Goal: Check status: Check status

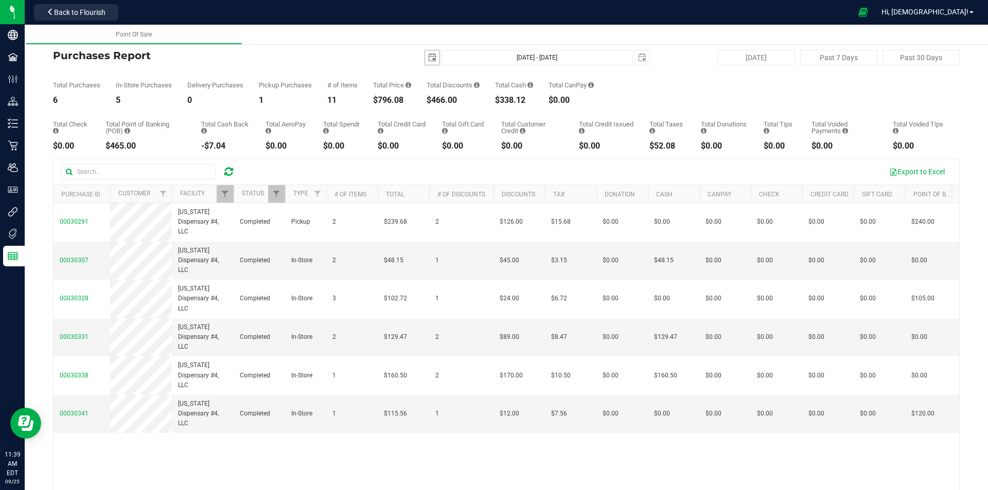
click at [425, 56] on span "select" at bounding box center [432, 57] width 14 height 14
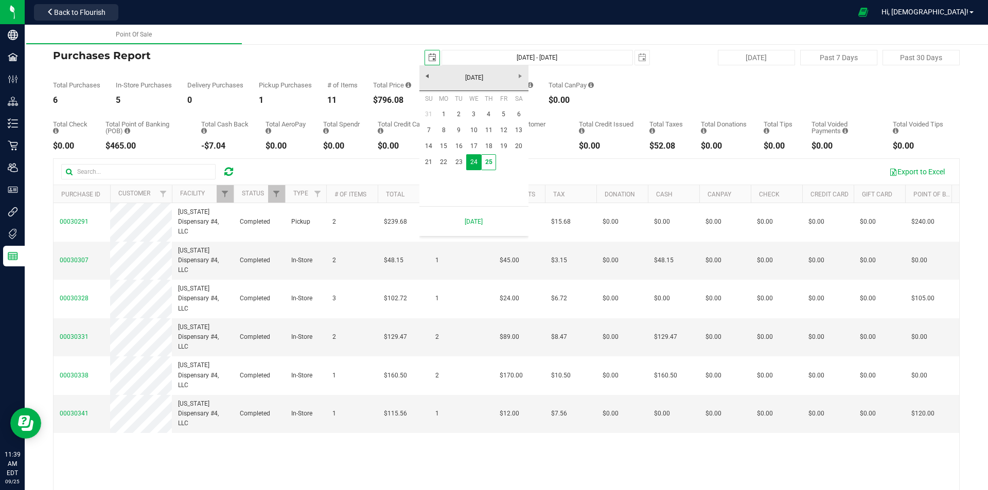
scroll to position [0, 26]
click at [435, 167] on link "21" at bounding box center [428, 162] width 15 height 16
type input "[DATE]"
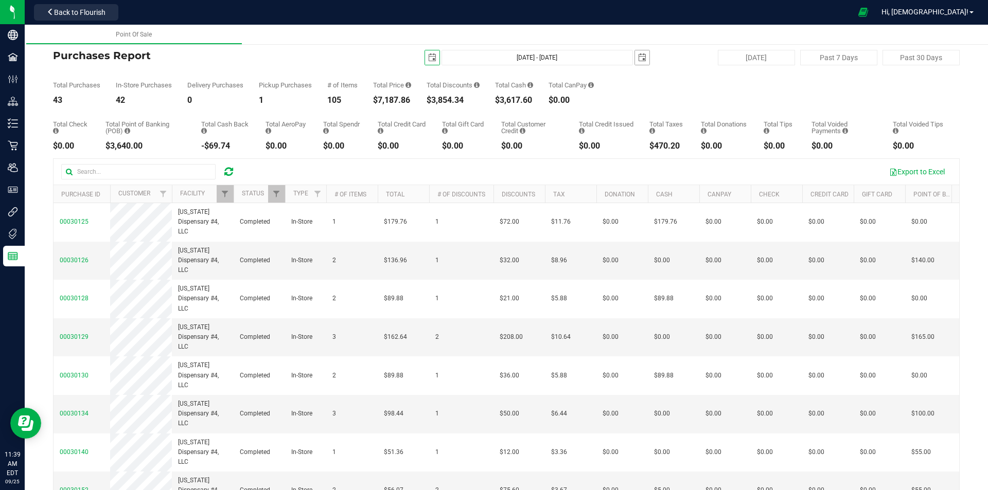
click at [639, 58] on span "select" at bounding box center [642, 58] width 8 height 8
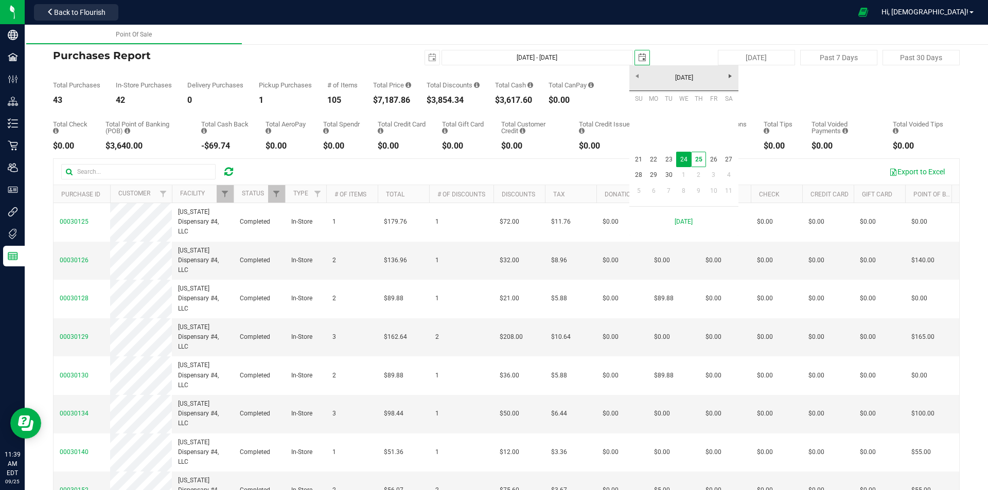
scroll to position [0, 26]
click at [636, 161] on link "21" at bounding box center [638, 160] width 15 height 16
type input "[DATE] - [DATE]"
type input "[DATE]"
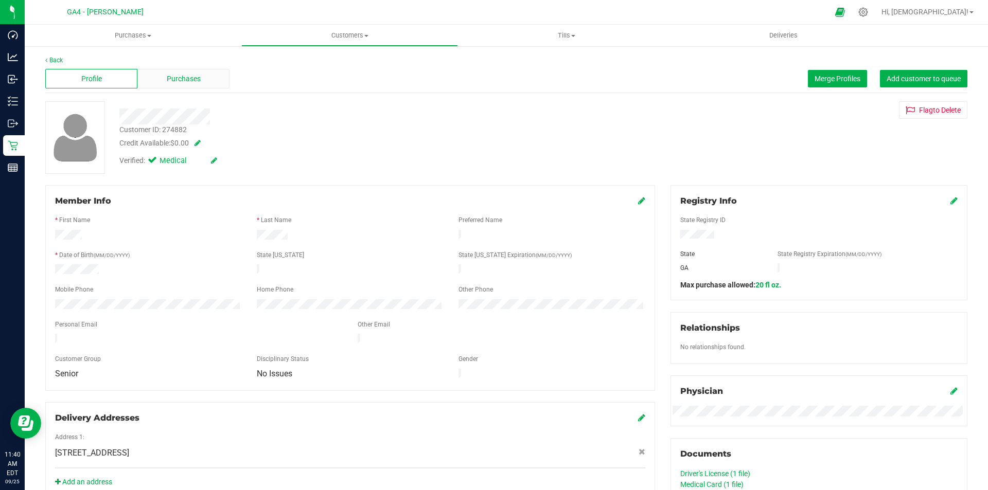
click at [190, 80] on span "Purchases" at bounding box center [184, 79] width 34 height 11
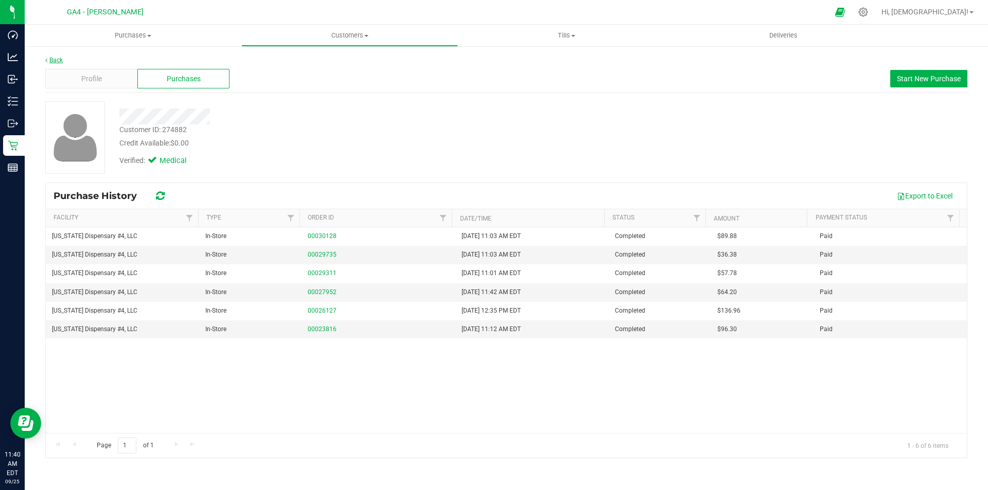
click at [59, 60] on link "Back" at bounding box center [53, 60] width 17 height 7
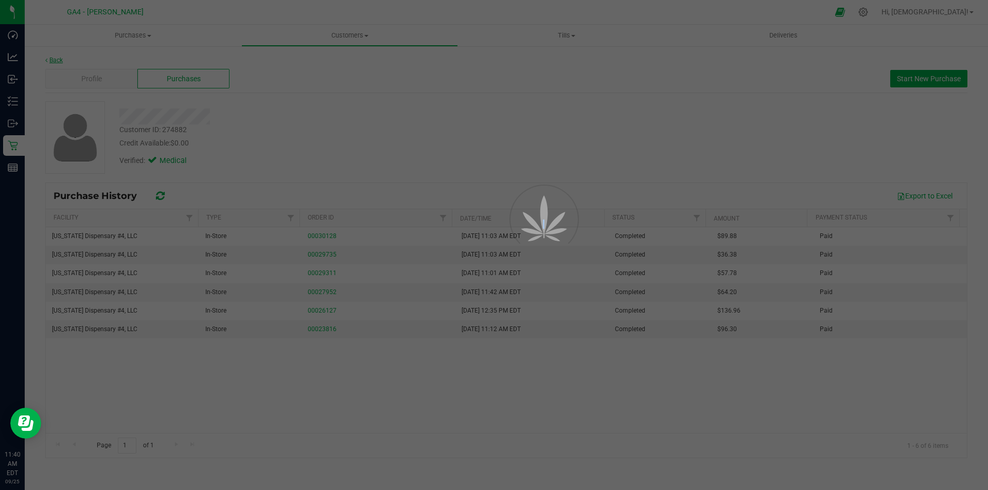
click at [59, 60] on div at bounding box center [494, 245] width 988 height 490
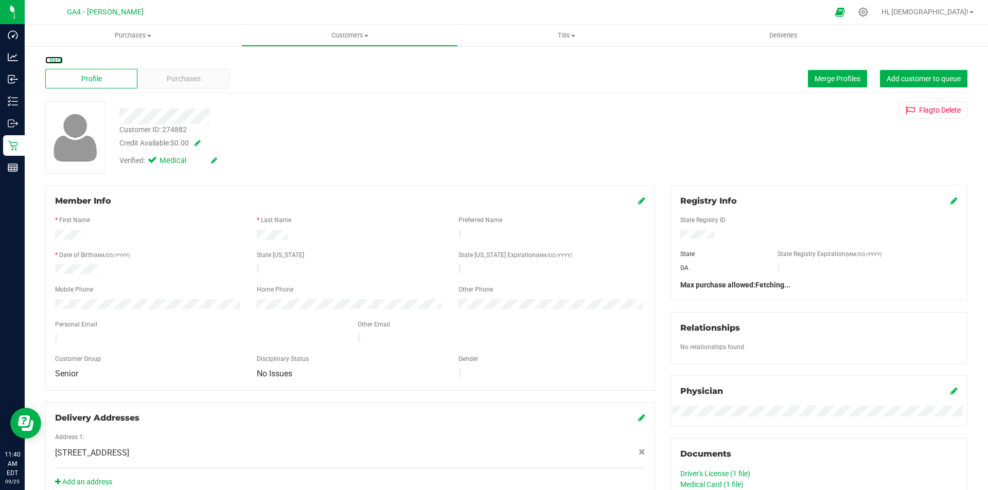
click at [59, 60] on link "Back" at bounding box center [53, 60] width 17 height 7
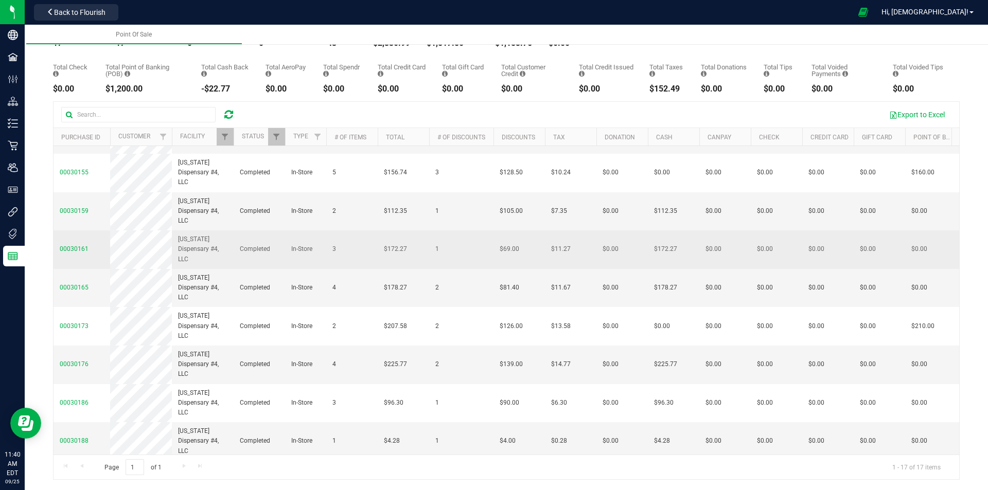
scroll to position [351, 0]
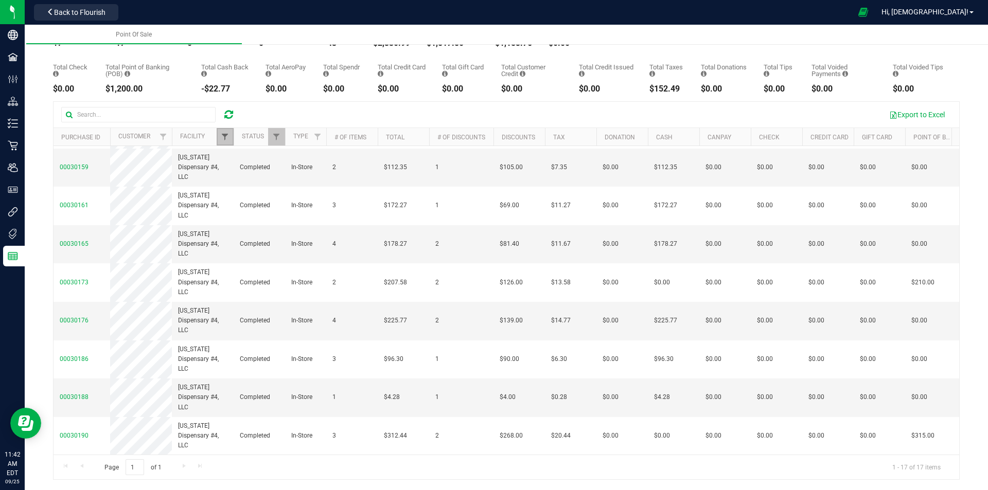
click at [225, 136] on span "Filter" at bounding box center [225, 137] width 8 height 8
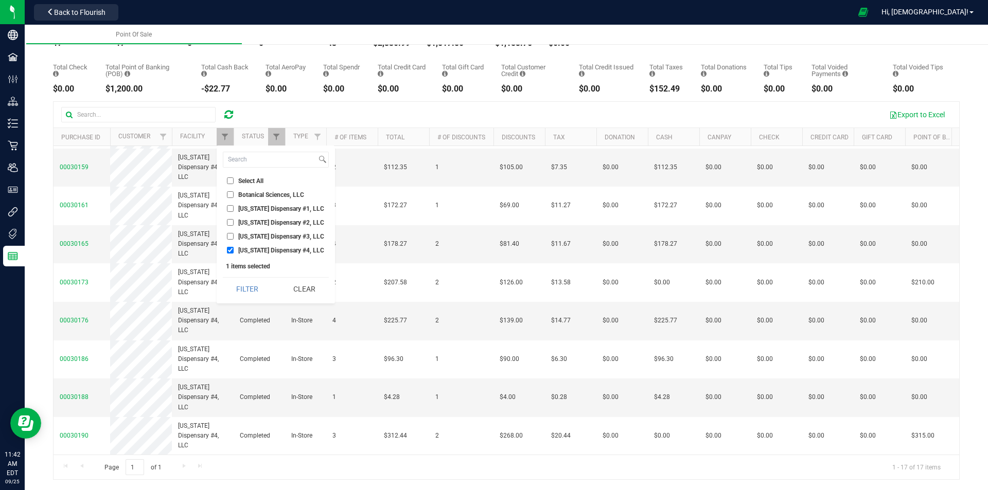
click at [277, 225] on span "[US_STATE] Dispensary #2, LLC" at bounding box center [281, 223] width 86 height 6
click at [234, 225] on input "[US_STATE] Dispensary #2, LLC" at bounding box center [230, 222] width 7 height 7
checkbox input "true"
click at [275, 249] on span "[US_STATE] Dispensary #4, LLC" at bounding box center [281, 250] width 86 height 6
click at [234, 249] on input "[US_STATE] Dispensary #4, LLC" at bounding box center [230, 250] width 7 height 7
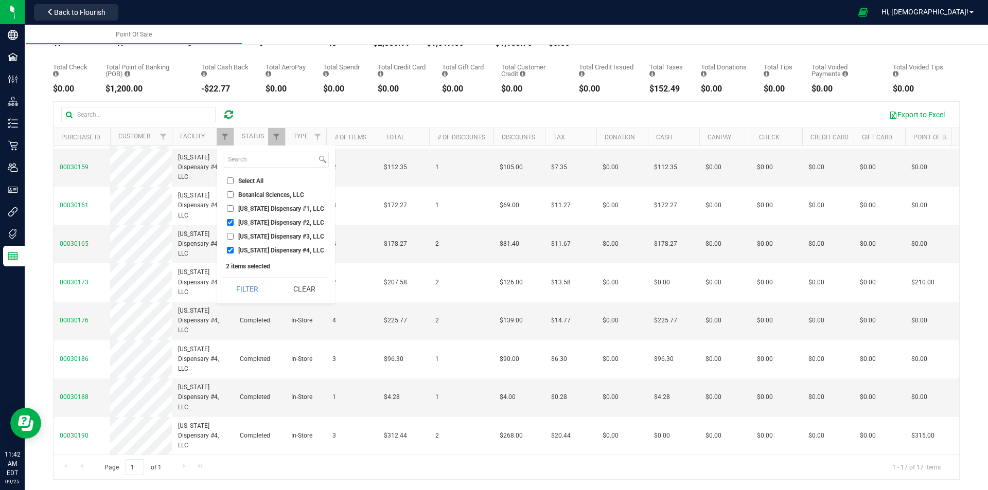
checkbox input "false"
click at [264, 289] on button "Filter" at bounding box center [247, 289] width 49 height 23
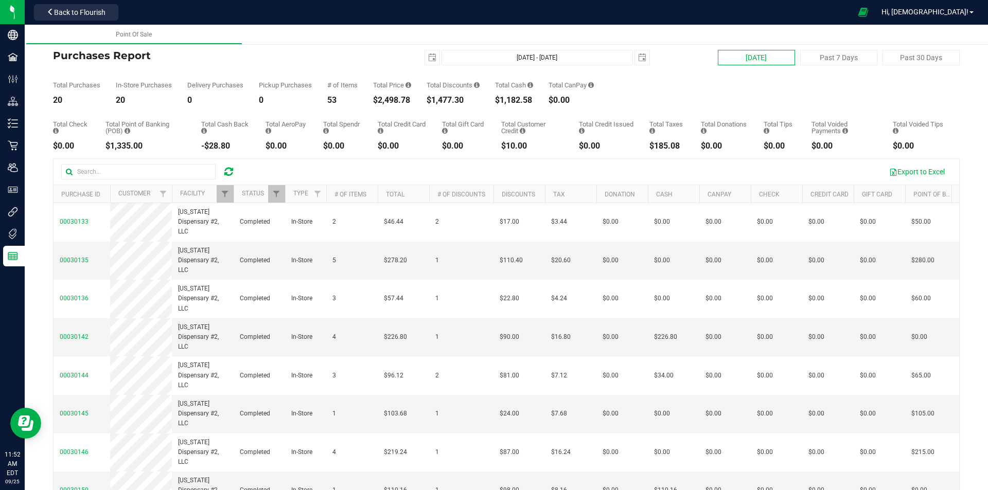
click at [739, 51] on button "[DATE]" at bounding box center [756, 57] width 77 height 15
type input "[DATE] - [DATE]"
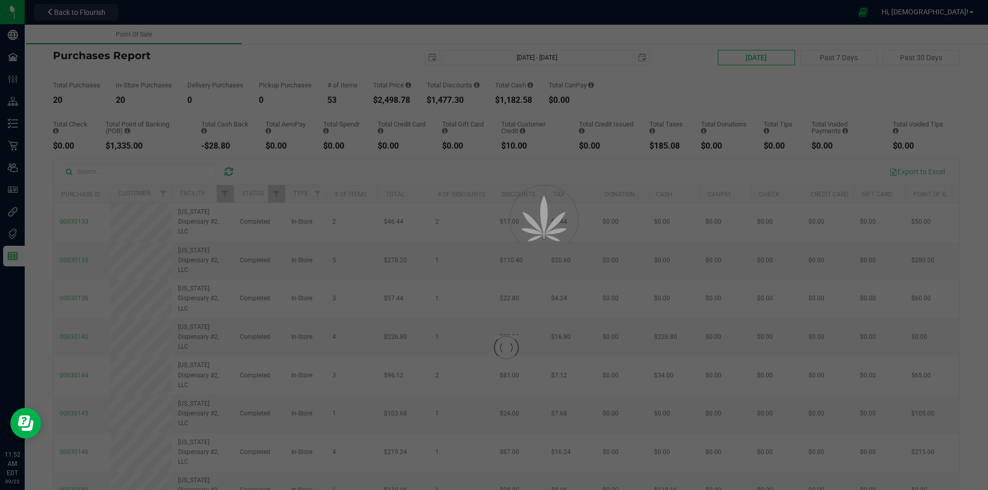
checkbox input "true"
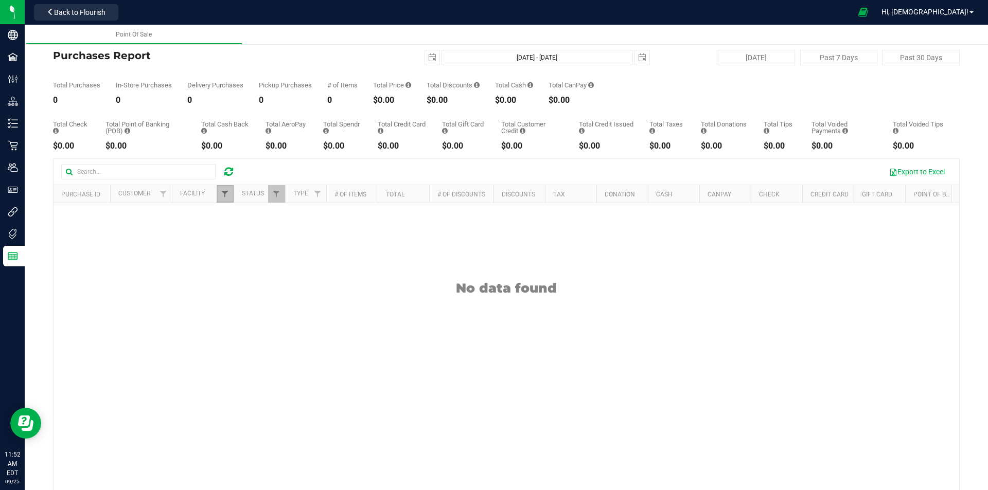
click at [223, 190] on span "Filter" at bounding box center [225, 194] width 8 height 8
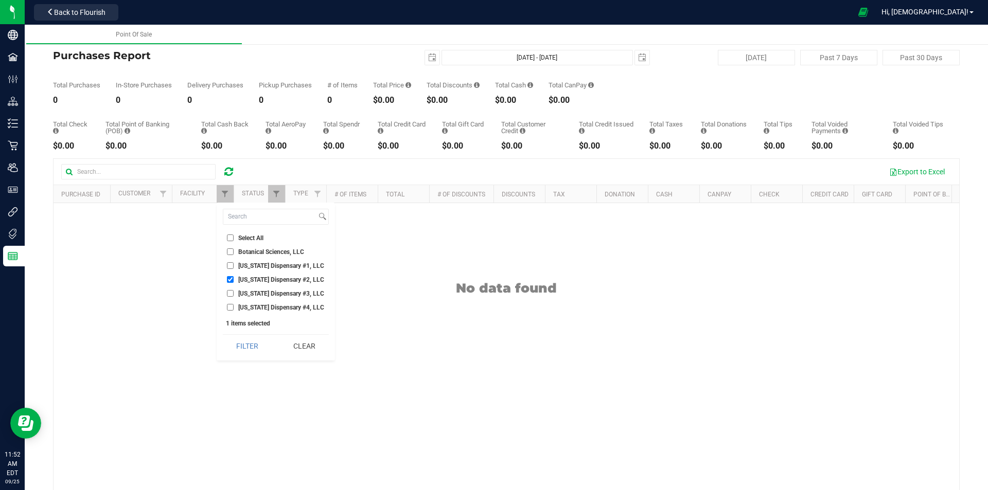
drag, startPoint x: 298, startPoint y: 266, endPoint x: 301, endPoint y: 272, distance: 6.4
click at [298, 266] on span "[US_STATE] Dispensary #1, LLC" at bounding box center [281, 266] width 86 height 6
click at [234, 266] on input "[US_STATE] Dispensary #1, LLC" at bounding box center [230, 265] width 7 height 7
checkbox input "true"
click at [306, 278] on span "[US_STATE] Dispensary #2, LLC" at bounding box center [281, 280] width 86 height 6
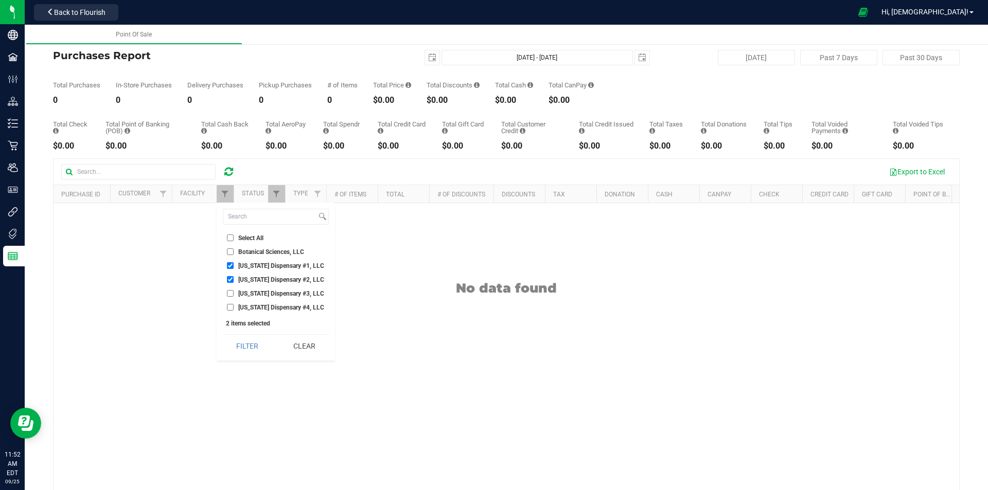
click at [234, 278] on input "[US_STATE] Dispensary #2, LLC" at bounding box center [230, 279] width 7 height 7
checkbox input "false"
click at [267, 348] on button "Filter" at bounding box center [247, 346] width 49 height 23
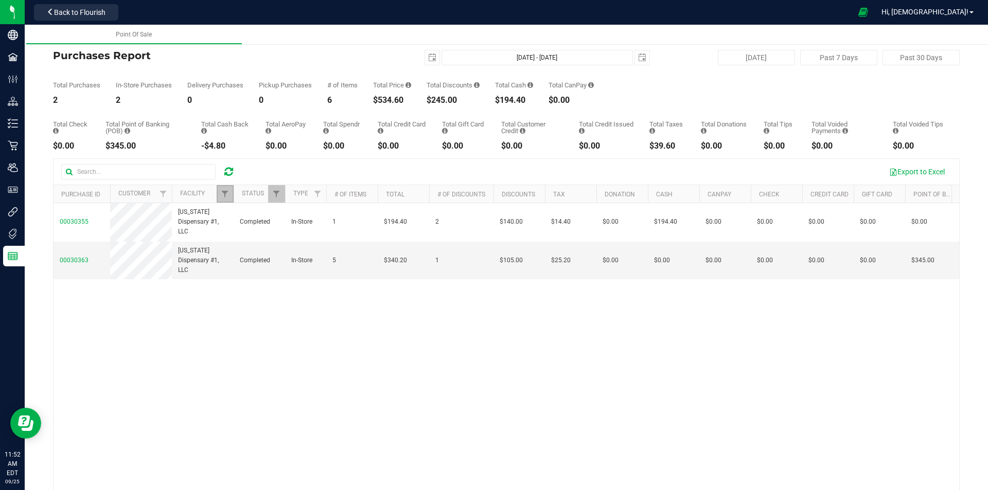
drag, startPoint x: 222, startPoint y: 193, endPoint x: 242, endPoint y: 227, distance: 39.2
click at [222, 193] on span "Filter" at bounding box center [225, 194] width 8 height 8
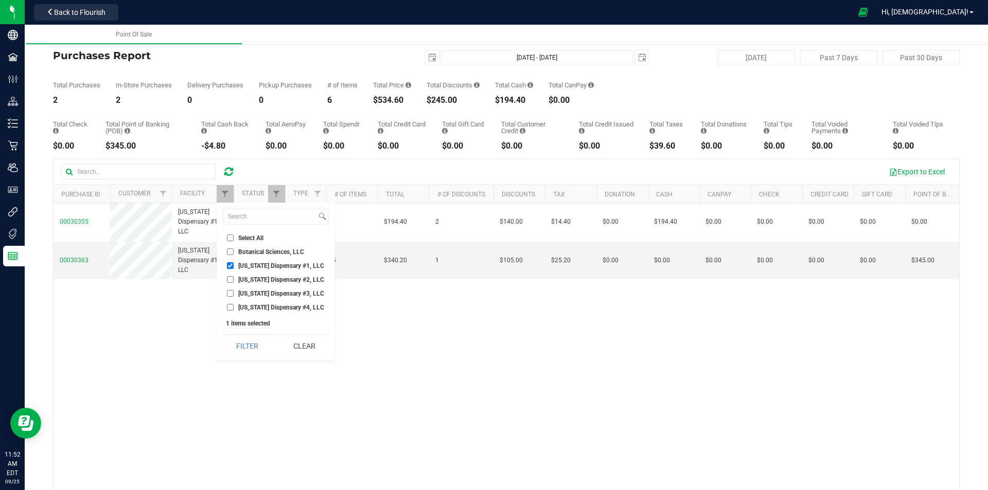
click at [254, 264] on span "[US_STATE] Dispensary #1, LLC" at bounding box center [281, 266] width 86 height 6
click at [234, 264] on input "[US_STATE] Dispensary #1, LLC" at bounding box center [230, 265] width 7 height 7
checkbox input "false"
click at [259, 297] on span "[US_STATE] Dispensary #3, LLC" at bounding box center [281, 294] width 86 height 6
click at [234, 297] on input "[US_STATE] Dispensary #3, LLC" at bounding box center [230, 293] width 7 height 7
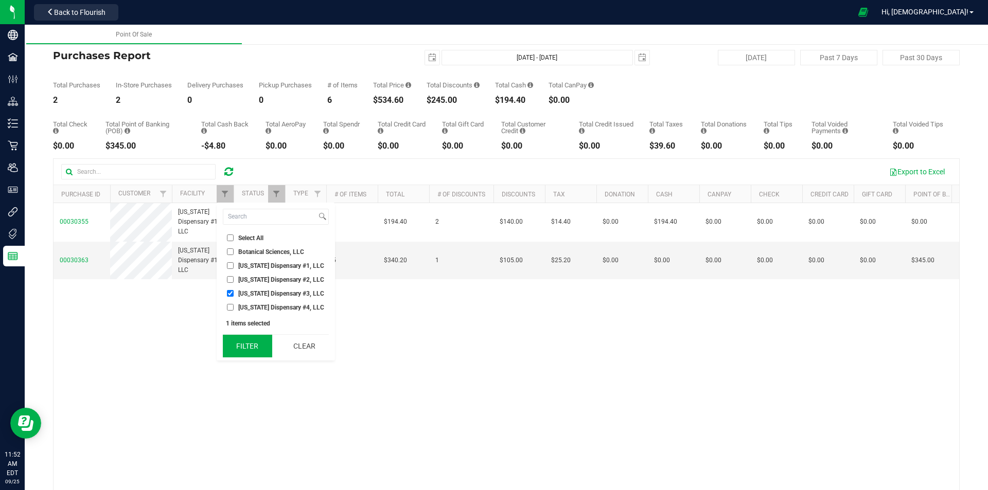
click at [244, 348] on button "Filter" at bounding box center [247, 346] width 49 height 23
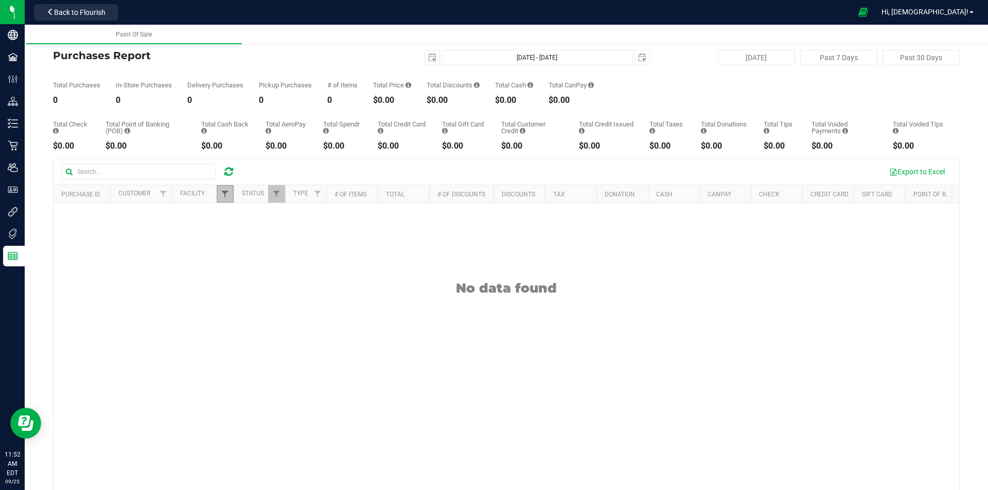
click at [228, 197] on span "Filter" at bounding box center [225, 194] width 8 height 8
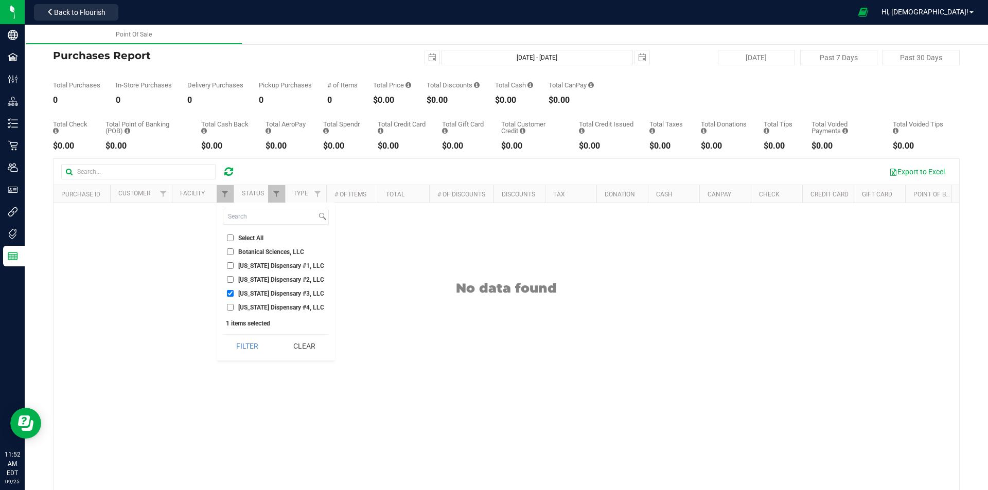
click at [240, 293] on span "[US_STATE] Dispensary #3, LLC" at bounding box center [281, 294] width 86 height 6
click at [234, 293] on input "[US_STATE] Dispensary #3, LLC" at bounding box center [230, 293] width 7 height 7
checkbox input "false"
click at [247, 308] on span "[US_STATE] Dispensary #4, LLC" at bounding box center [281, 308] width 86 height 6
click at [256, 310] on span "[US_STATE] Dispensary #4, LLC" at bounding box center [281, 308] width 86 height 6
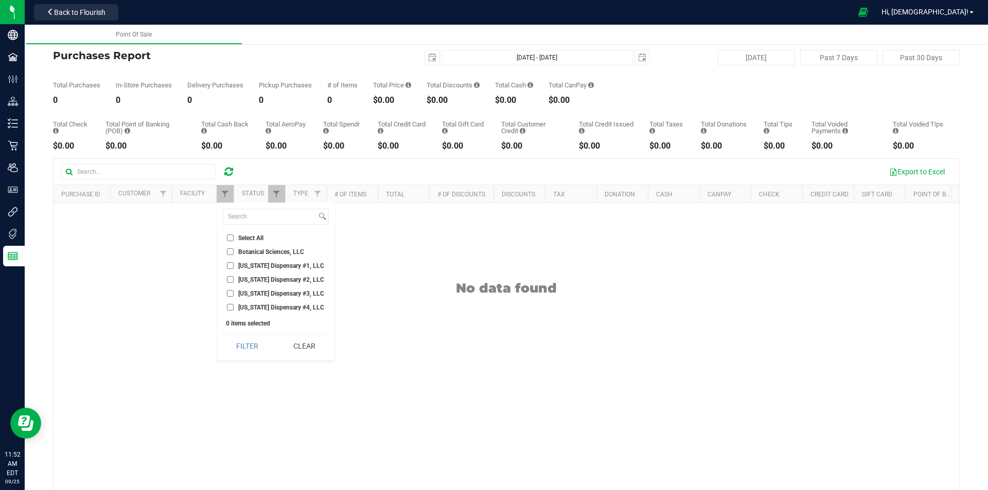
click at [234, 310] on input "[US_STATE] Dispensary #4, LLC" at bounding box center [230, 307] width 7 height 7
checkbox input "true"
click at [255, 340] on button "Filter" at bounding box center [247, 346] width 49 height 23
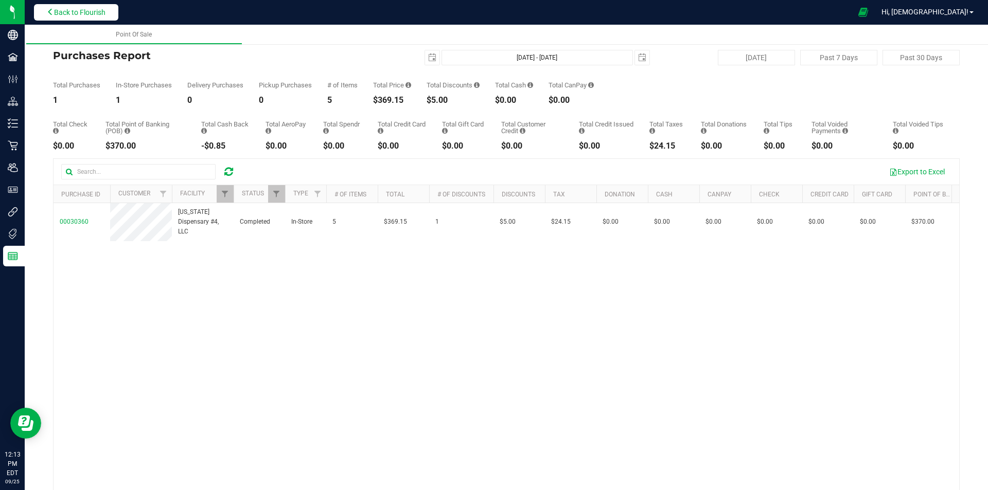
click at [76, 16] on span "Back to Flourish" at bounding box center [79, 12] width 51 height 8
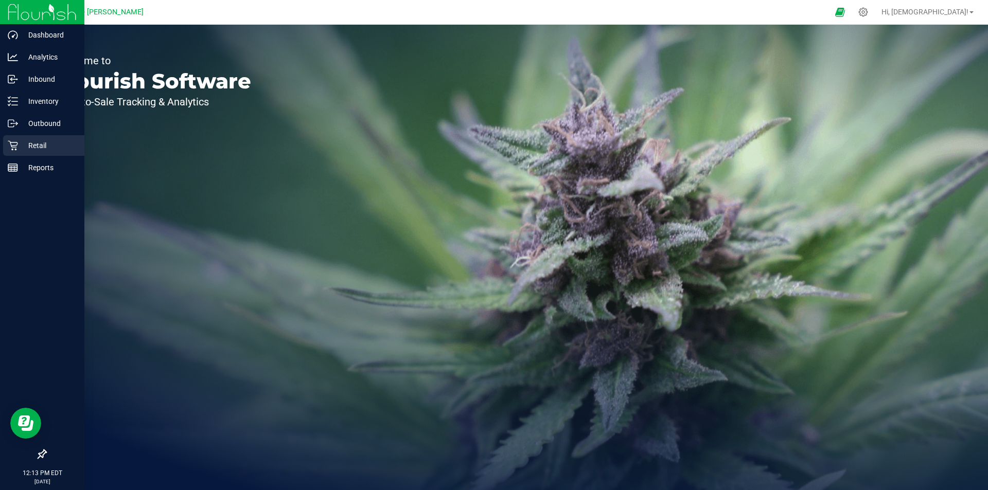
click at [13, 152] on div "Retail" at bounding box center [43, 145] width 81 height 21
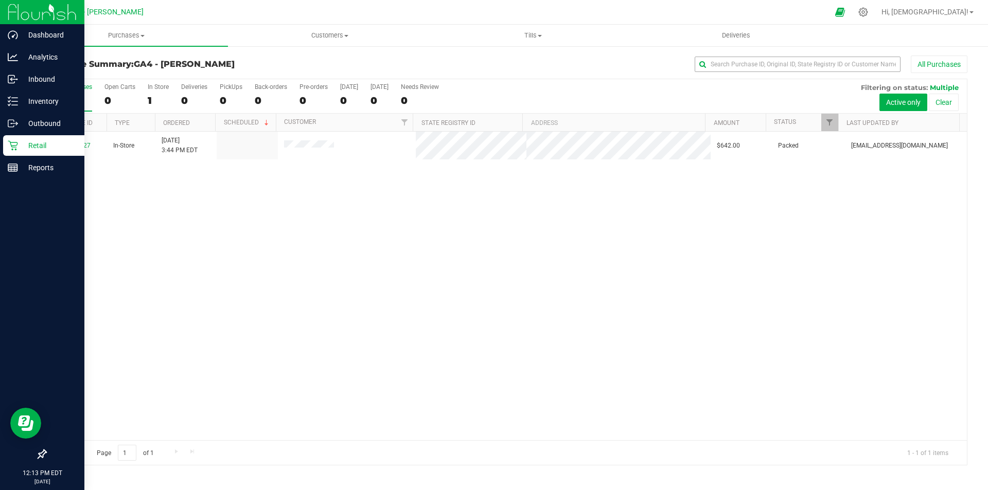
click at [754, 57] on div "All Purchases" at bounding box center [659, 64] width 615 height 17
click at [758, 58] on input "text" at bounding box center [798, 64] width 206 height 15
paste input "00030152"
type input "00030152"
click at [827, 122] on span "Filter" at bounding box center [829, 122] width 8 height 8
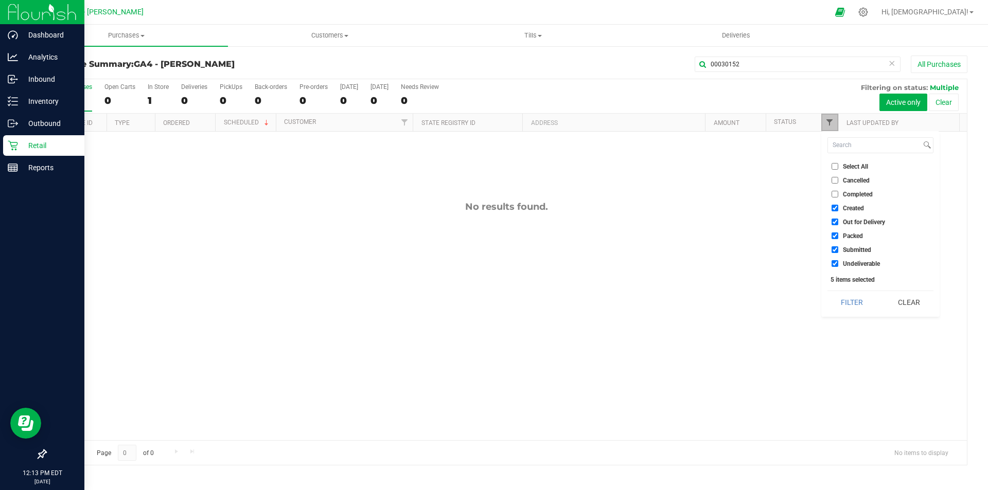
click at [827, 122] on span "Filter" at bounding box center [829, 122] width 8 height 8
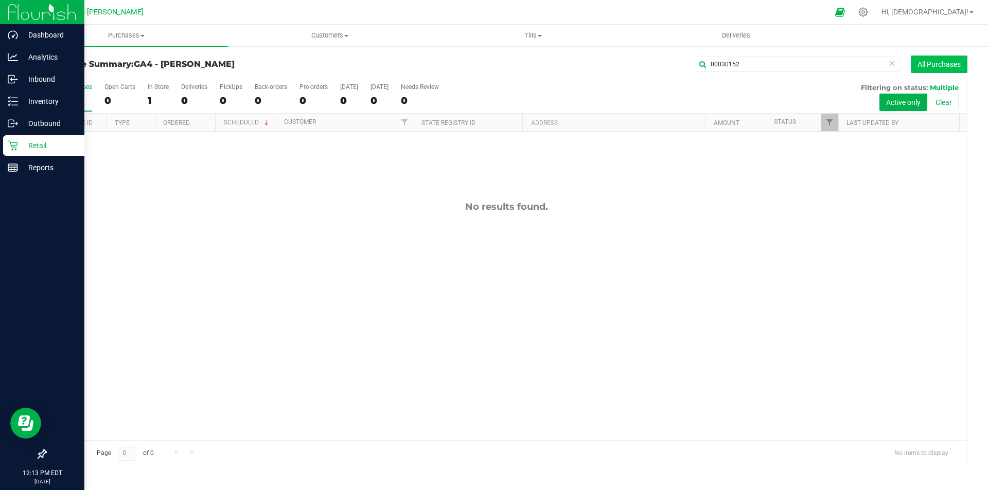
click at [927, 63] on button "All Purchases" at bounding box center [939, 64] width 57 height 17
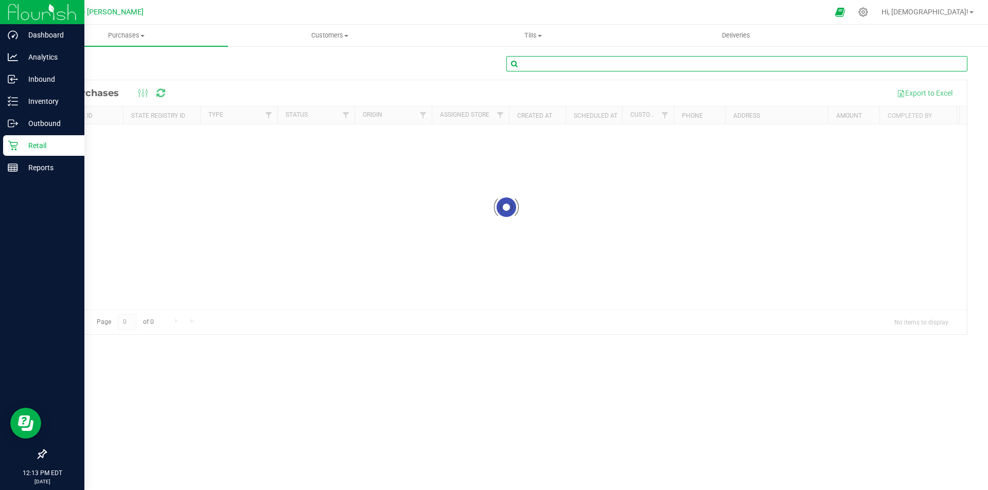
click at [803, 64] on input "text" at bounding box center [736, 63] width 461 height 15
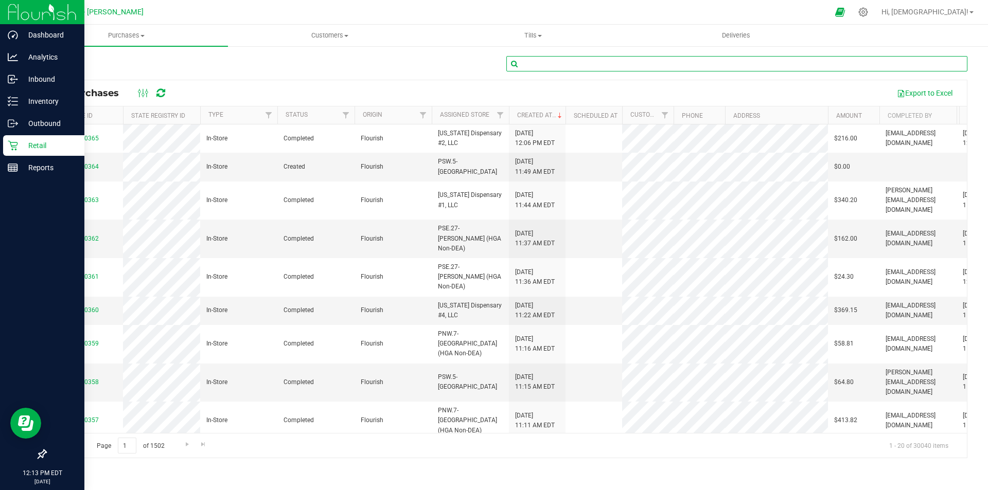
paste input "00030152"
type input "00030152"
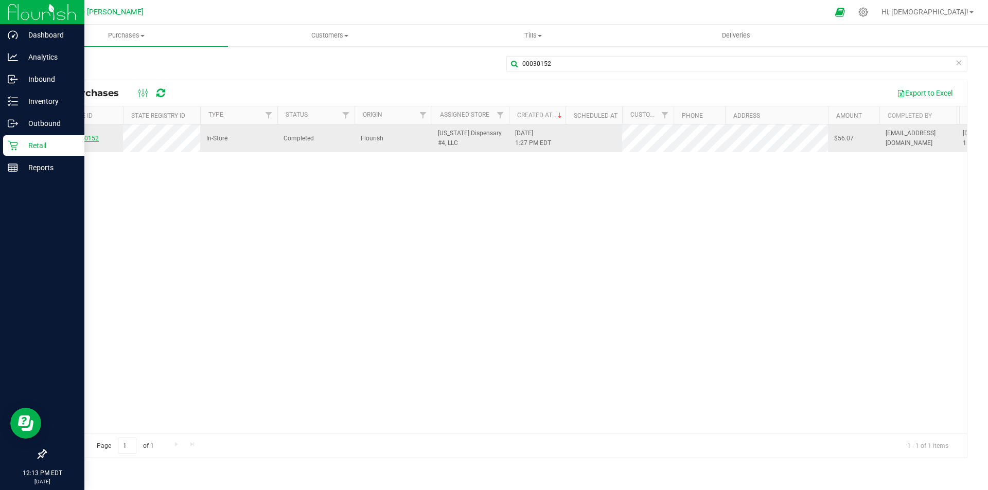
click at [92, 141] on link "00030152" at bounding box center [84, 138] width 29 height 7
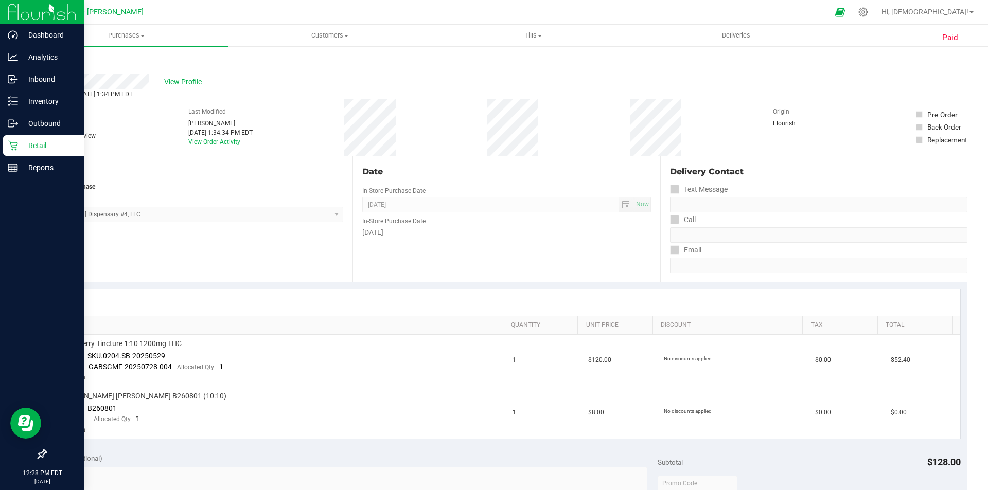
click at [176, 84] on span "View Profile" at bounding box center [184, 82] width 41 height 11
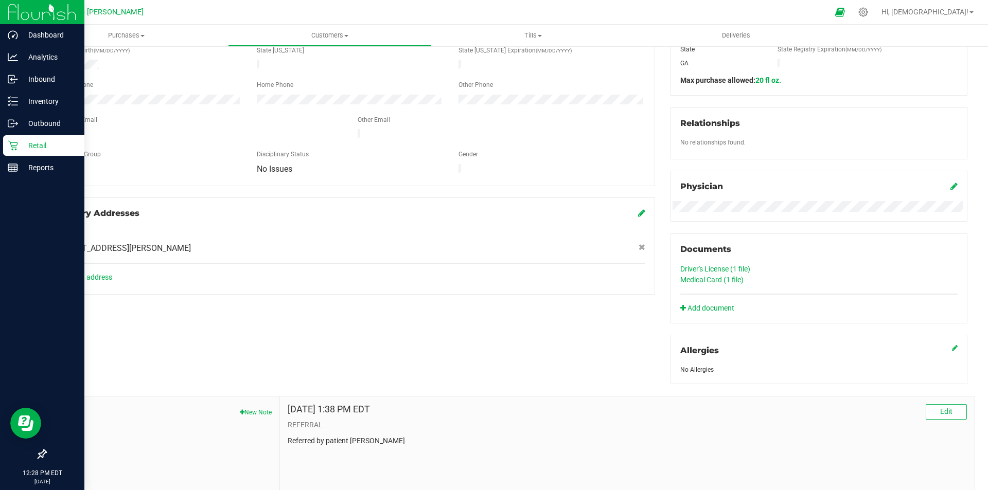
scroll to position [206, 0]
click at [708, 270] on link "Driver's License (1 file)" at bounding box center [715, 268] width 70 height 8
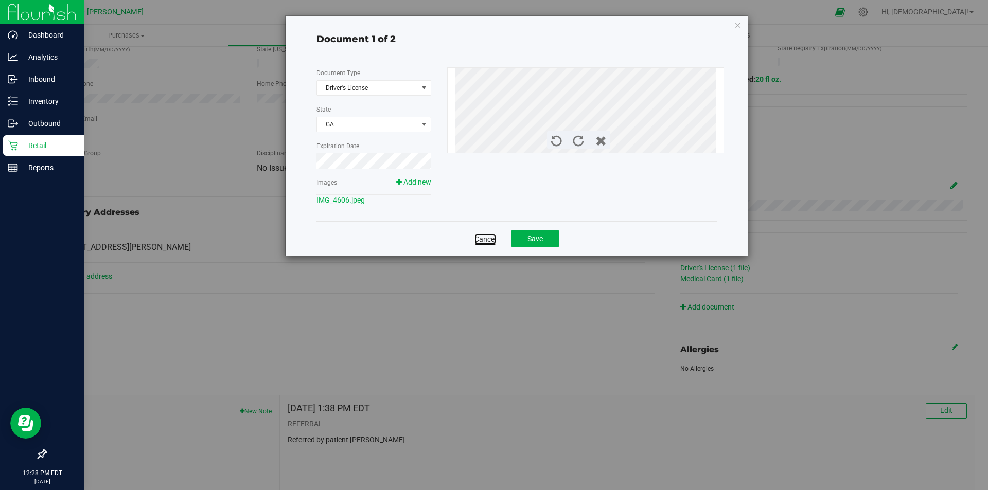
click at [481, 239] on link "Cancel" at bounding box center [485, 239] width 22 height 10
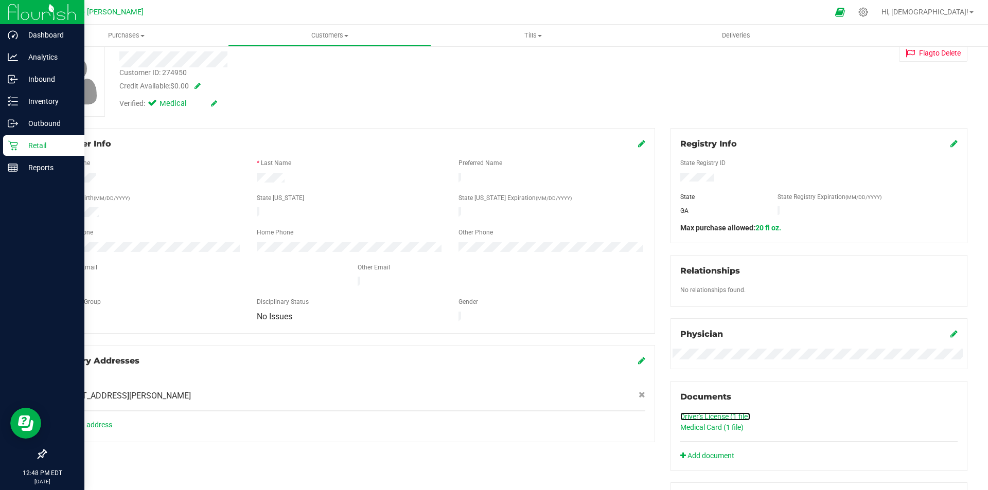
scroll to position [0, 0]
